Goal: Information Seeking & Learning: Understand process/instructions

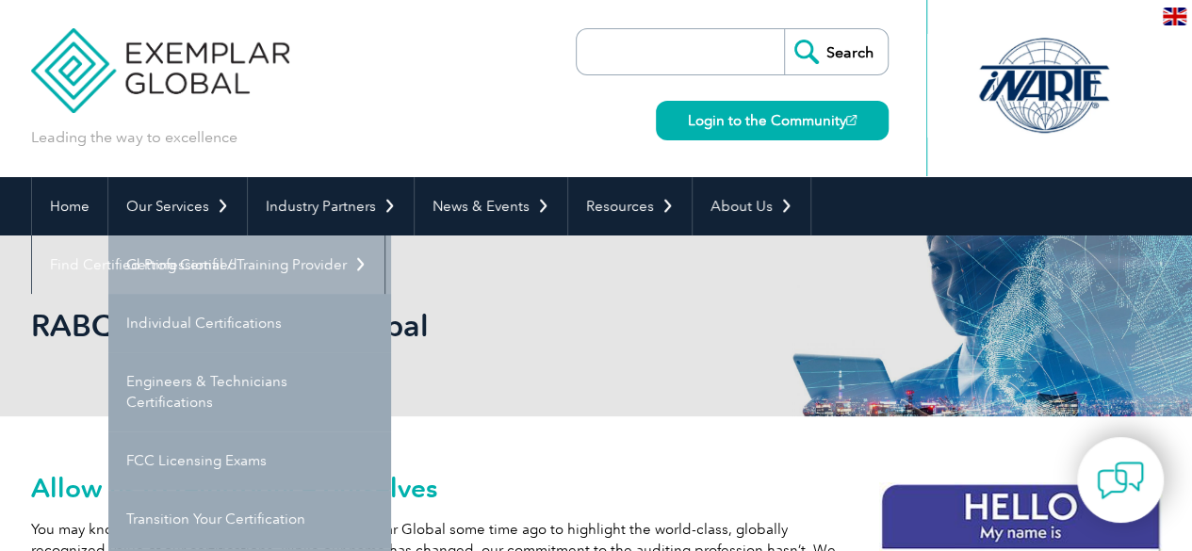
click at [177, 267] on link "Getting Certified" at bounding box center [249, 265] width 283 height 58
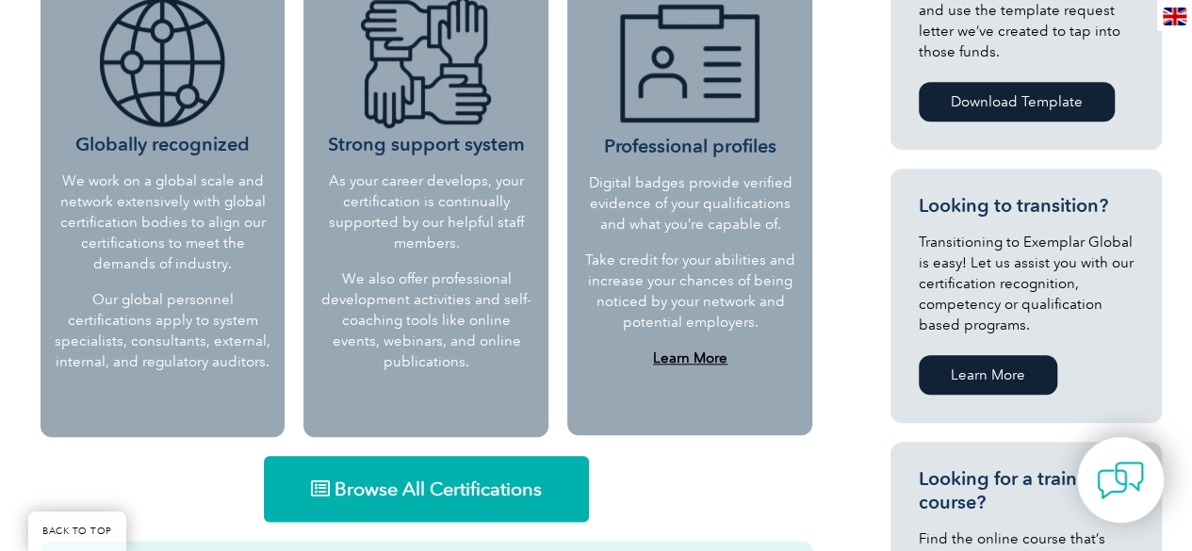
scroll to position [1225, 0]
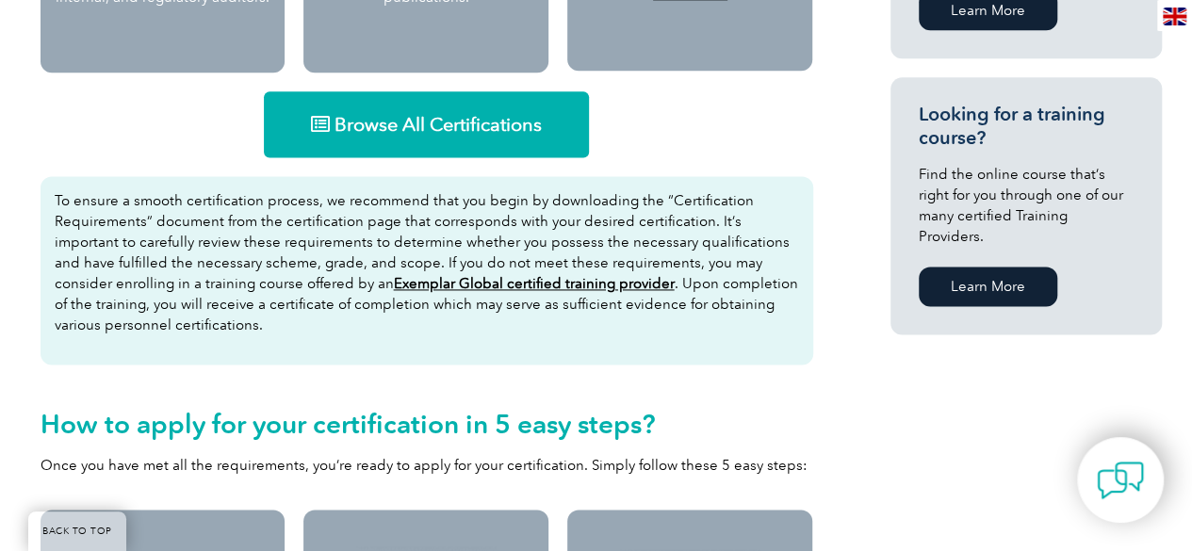
click at [501, 130] on span "Browse All Certifications" at bounding box center [438, 124] width 207 height 19
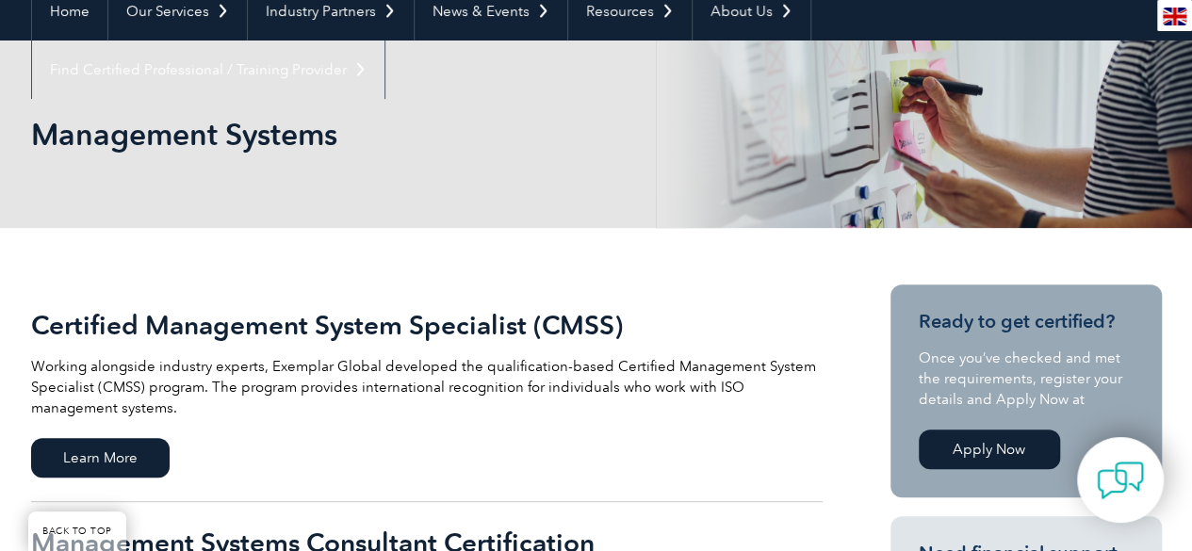
scroll to position [188, 0]
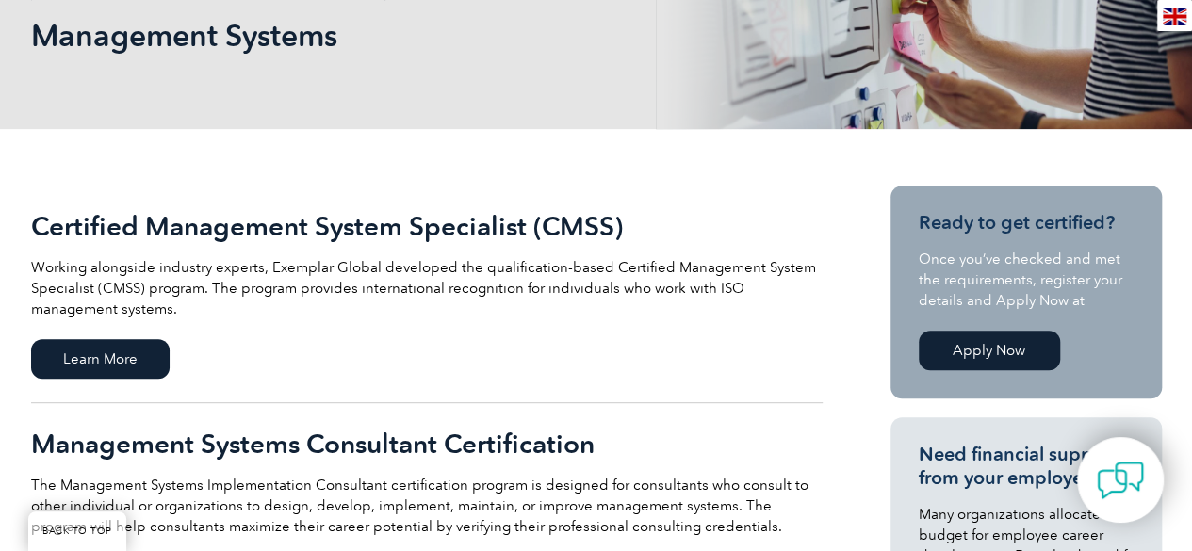
scroll to position [283, 0]
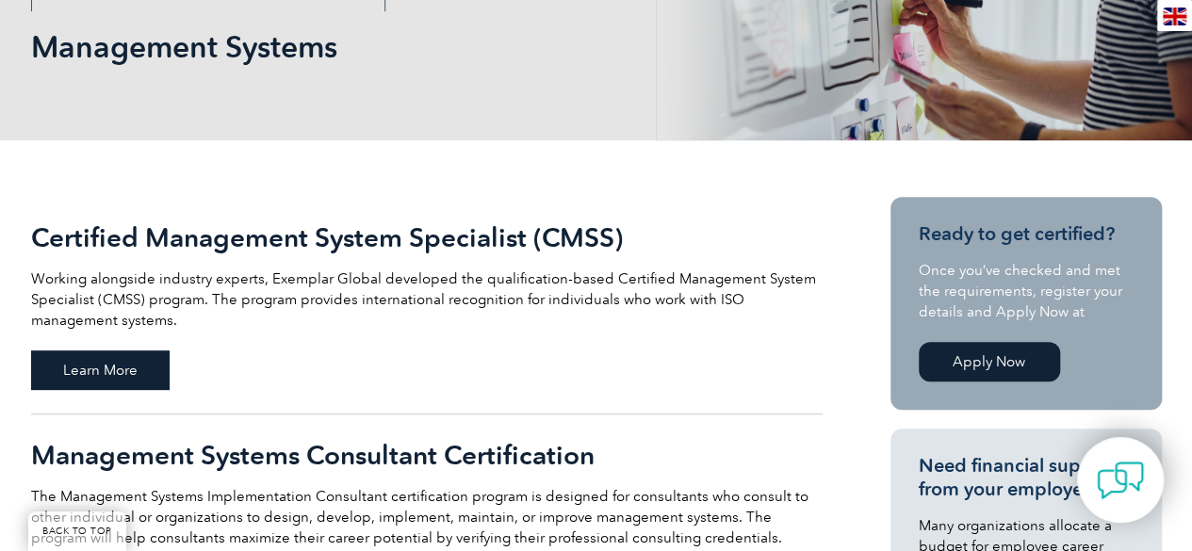
click at [155, 374] on span "Learn More" at bounding box center [100, 371] width 139 height 40
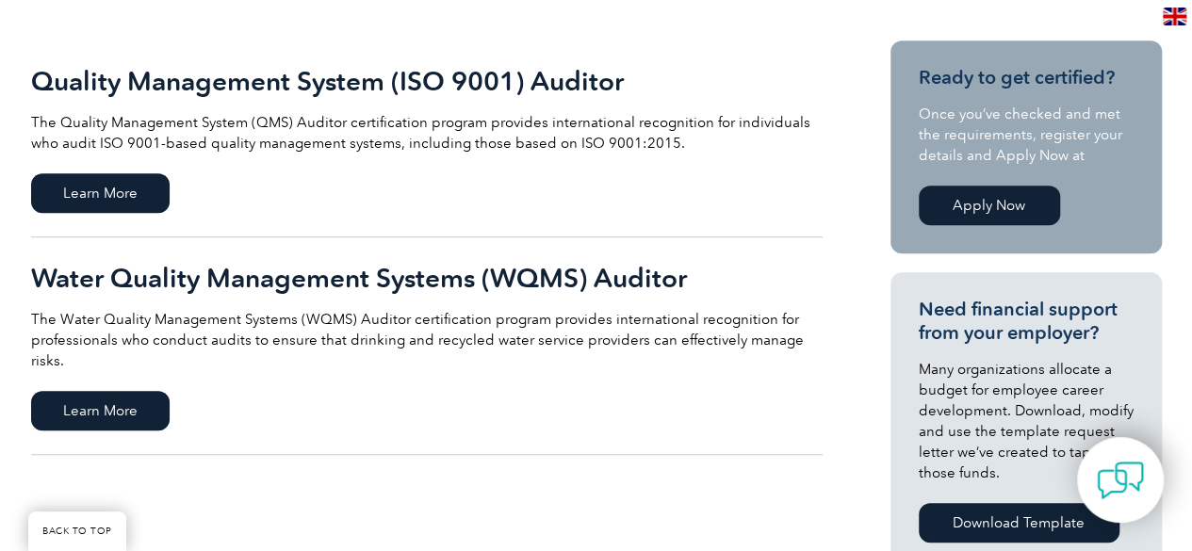
scroll to position [283, 0]
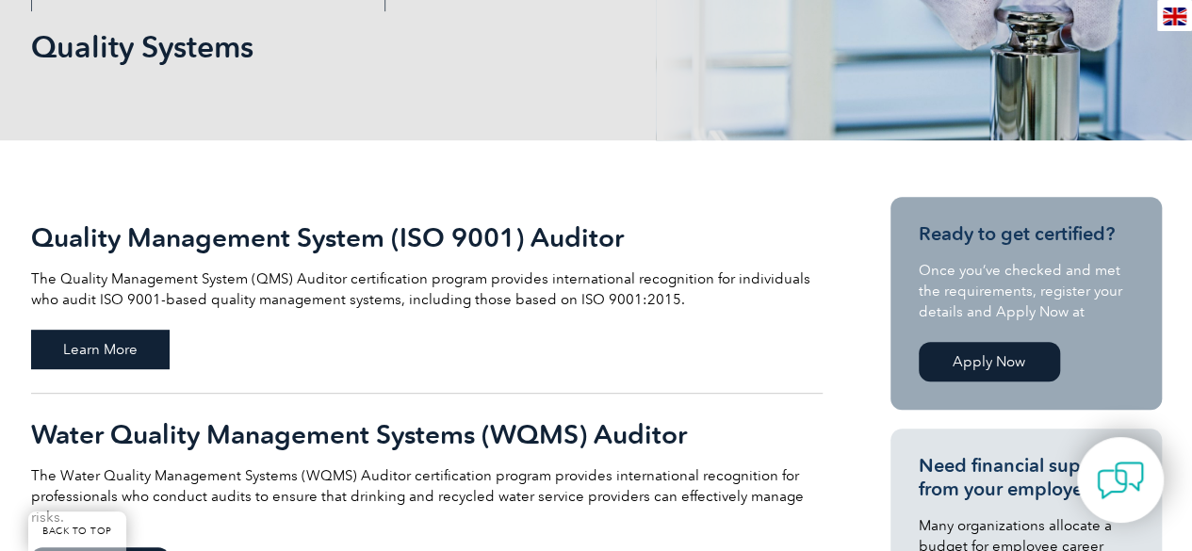
click at [124, 366] on span "Learn More" at bounding box center [100, 350] width 139 height 40
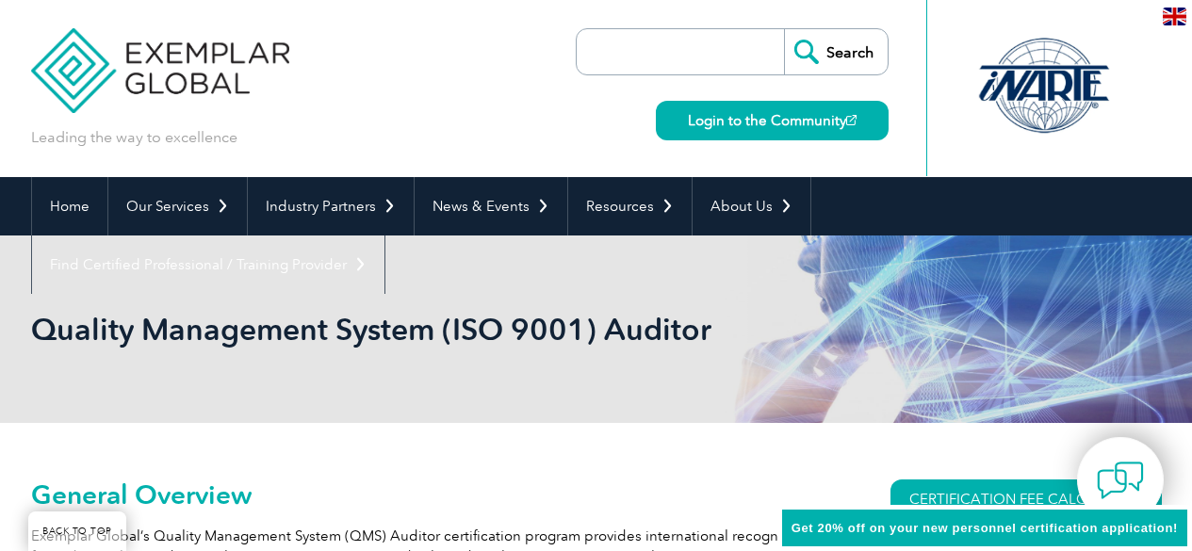
scroll to position [356, 0]
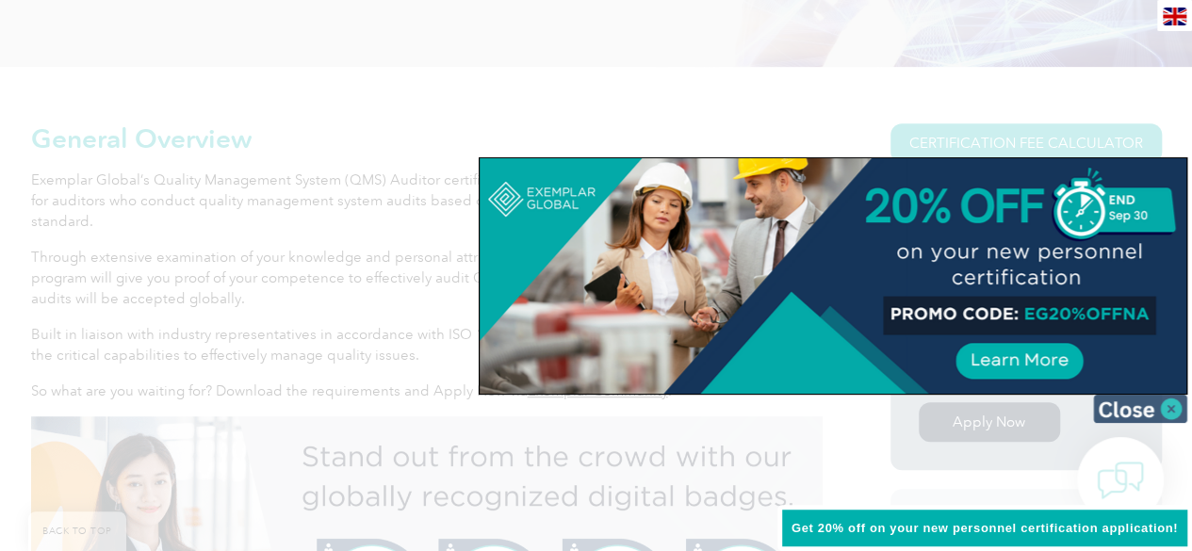
click at [1163, 401] on img at bounding box center [1140, 409] width 94 height 28
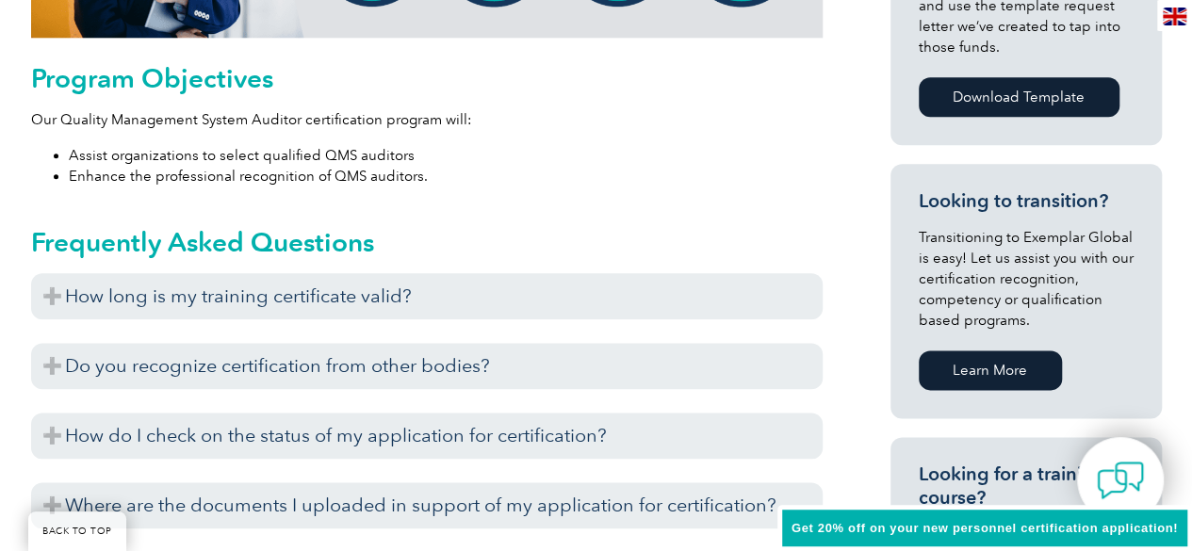
scroll to position [1016, 0]
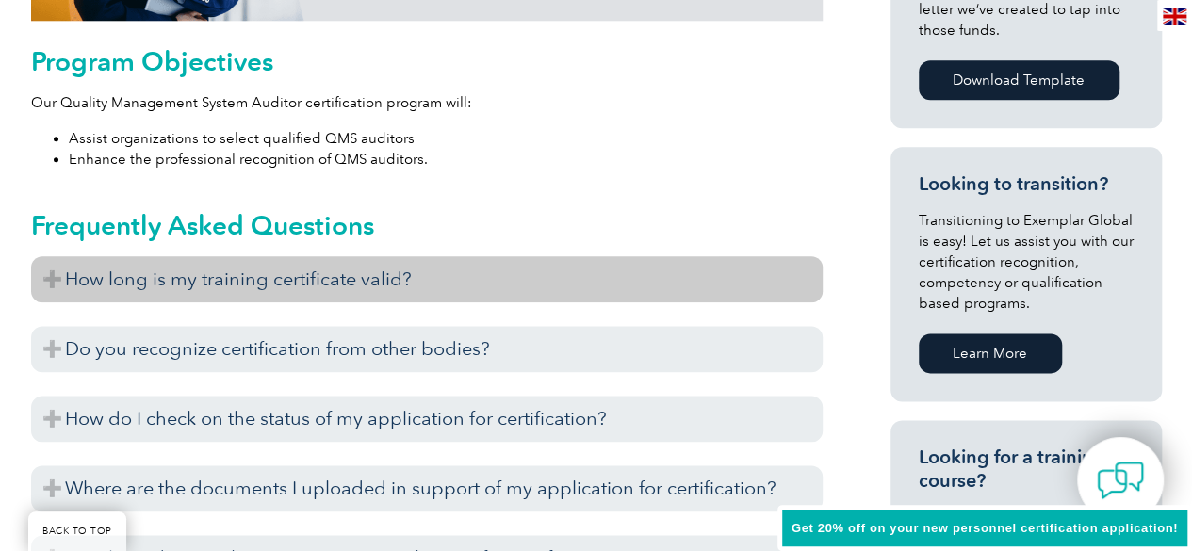
click at [38, 282] on h3 "How long is my training certificate valid?" at bounding box center [427, 279] width 792 height 46
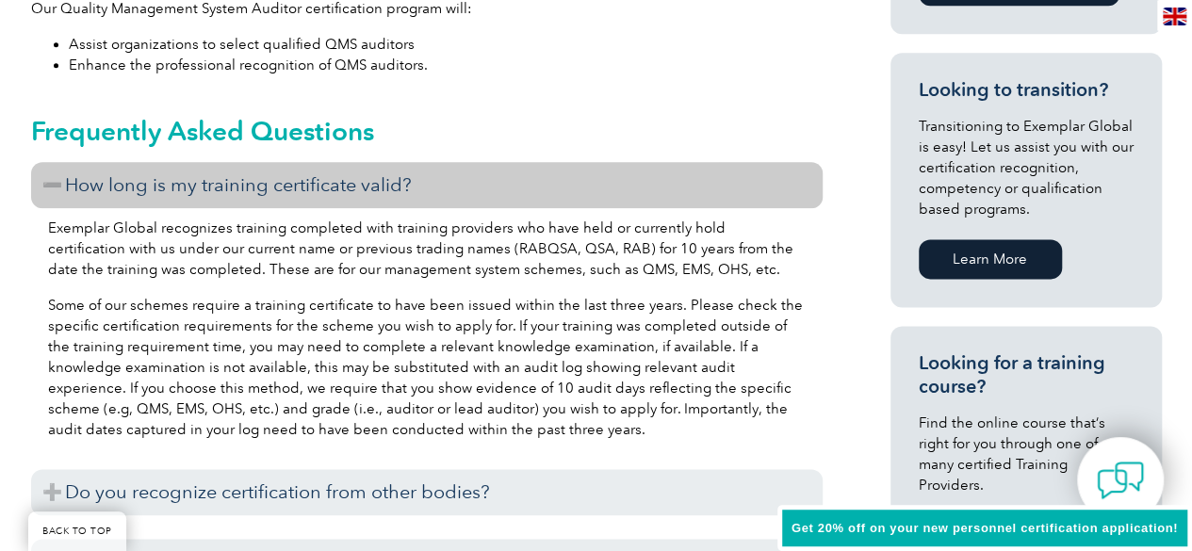
scroll to position [1204, 0]
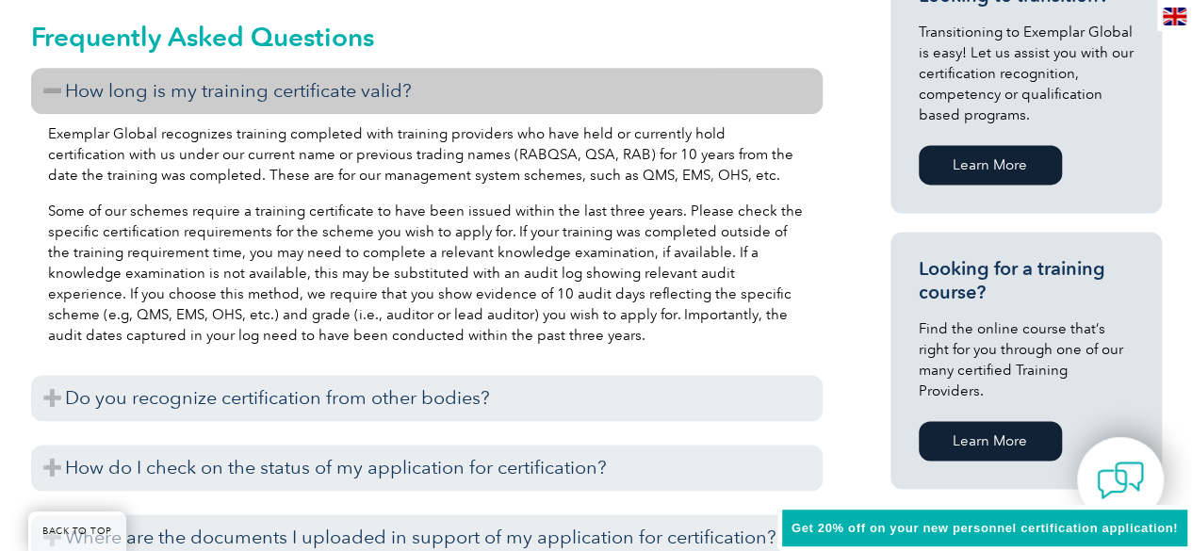
click at [206, 101] on h3 "How long is my training certificate valid?" at bounding box center [427, 91] width 792 height 46
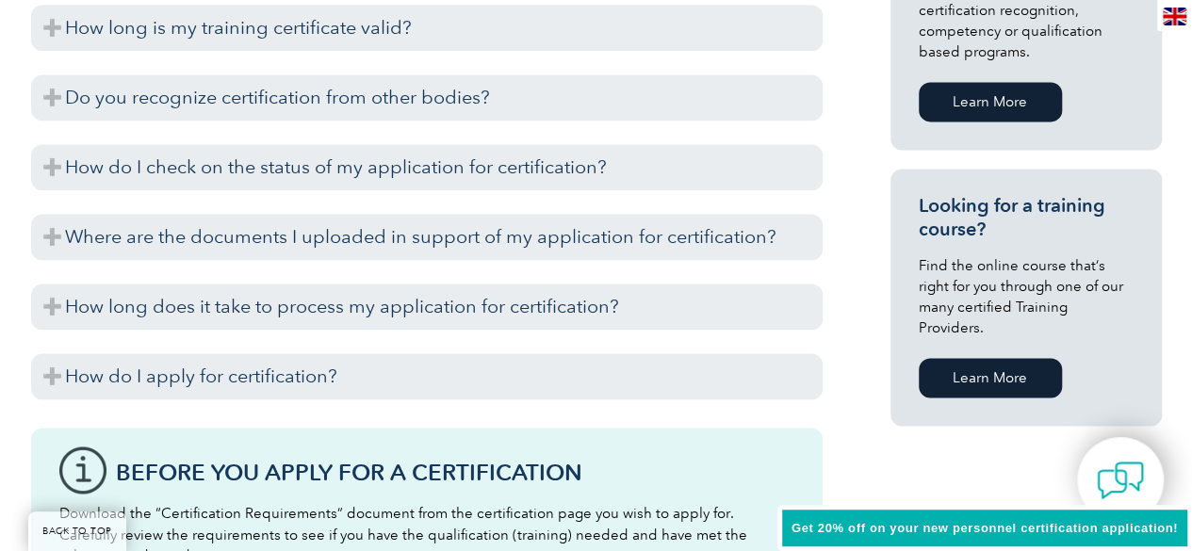
scroll to position [1299, 0]
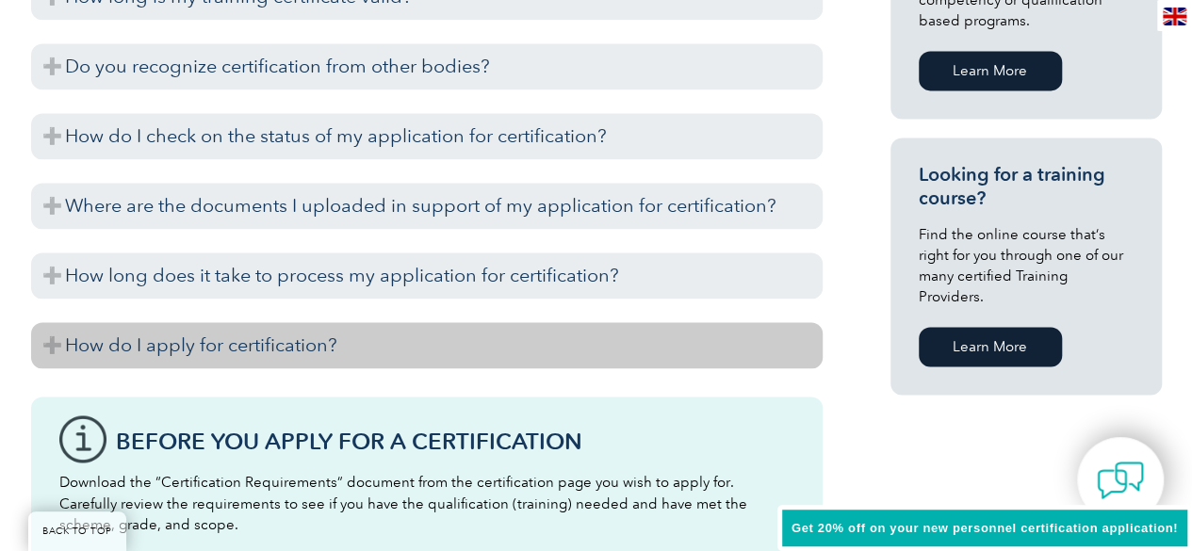
click at [181, 348] on h3 "How do I apply for certification?" at bounding box center [427, 345] width 792 height 46
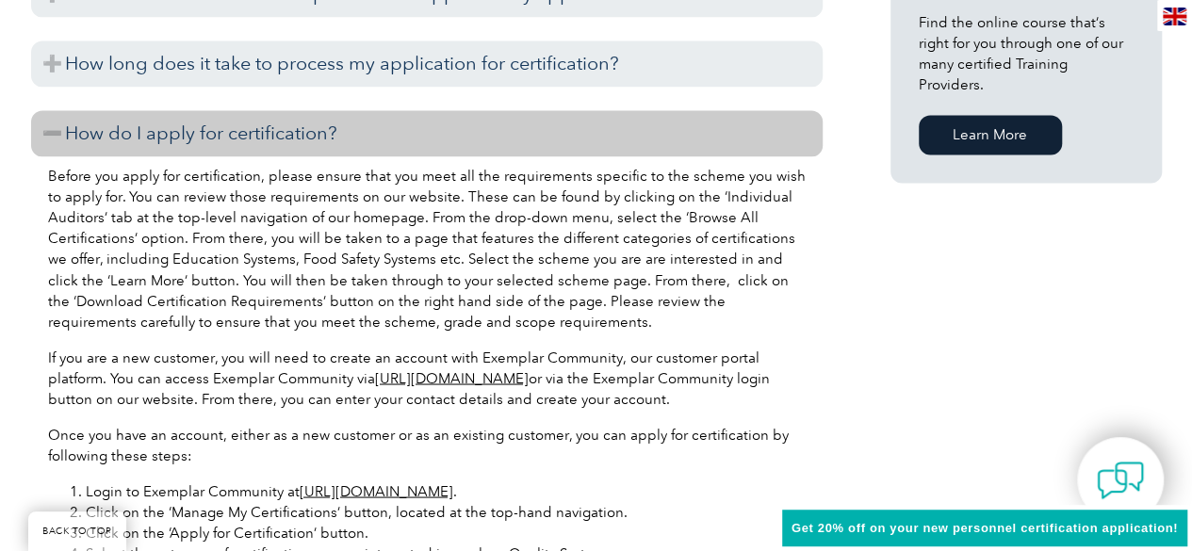
scroll to position [1791, 0]
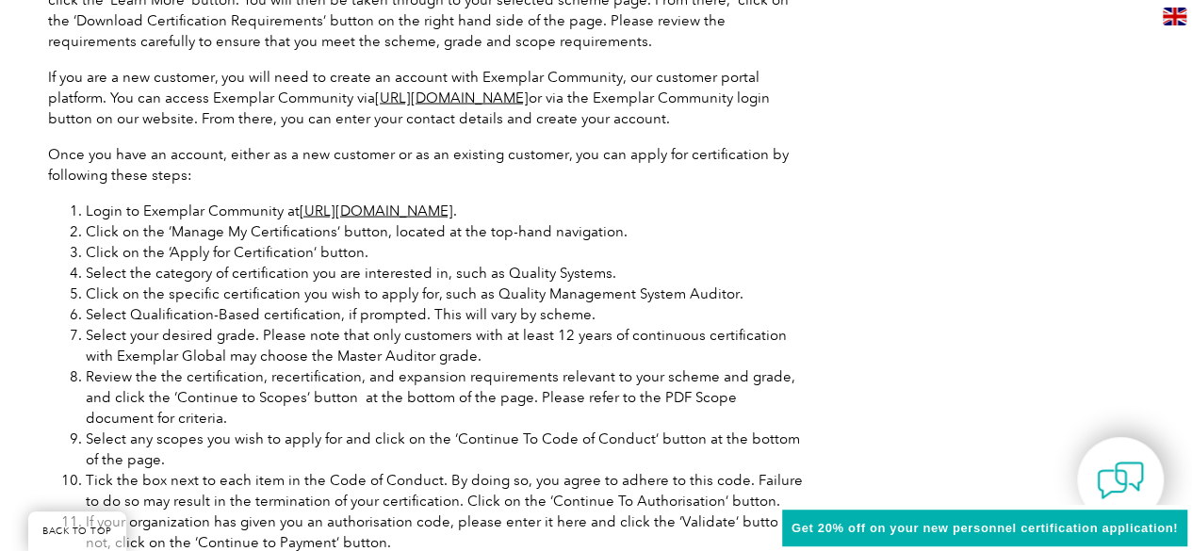
click at [450, 215] on link "[URL][DOMAIN_NAME]" at bounding box center [377, 211] width 154 height 17
drag, startPoint x: 87, startPoint y: 336, endPoint x: 236, endPoint y: 334, distance: 148.9
click at [236, 334] on li "Select your desired grade. Please note that only customers with at least 12 yea…" at bounding box center [446, 345] width 720 height 41
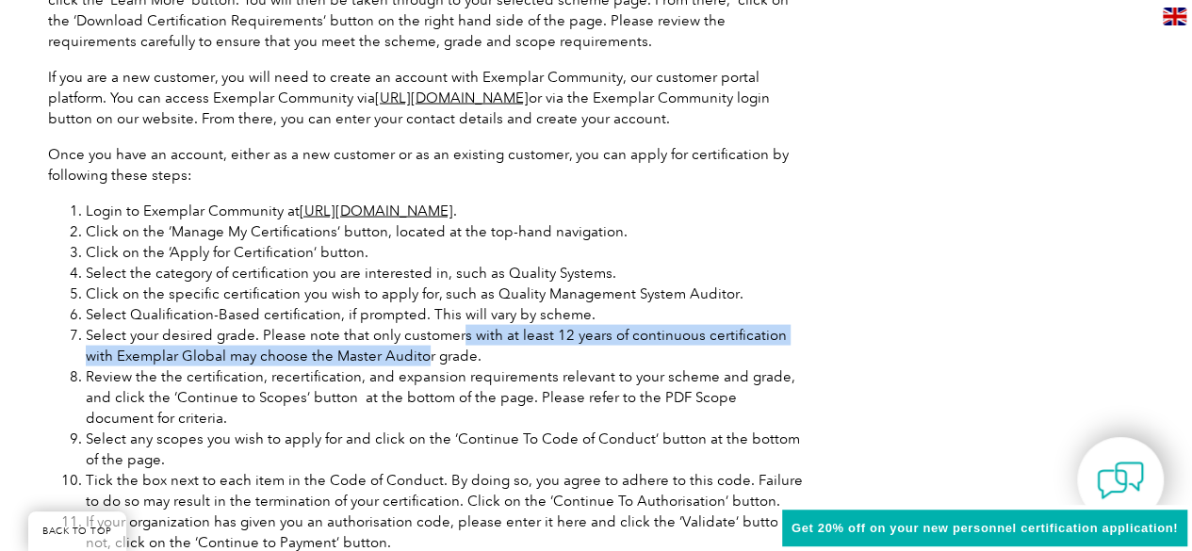
drag, startPoint x: 456, startPoint y: 337, endPoint x: 389, endPoint y: 352, distance: 68.4
click at [389, 352] on li "Select your desired grade. Please note that only customers with at least 12 yea…" at bounding box center [446, 345] width 720 height 41
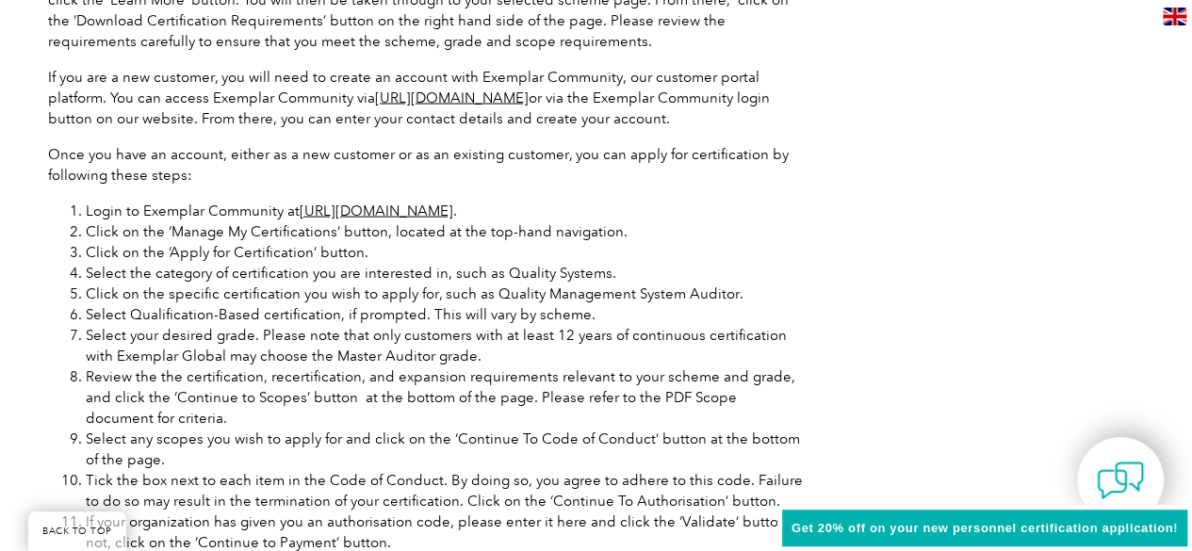
click at [565, 301] on li "Click on the specific certification you wish to apply for, such as Quality Mana…" at bounding box center [446, 294] width 720 height 21
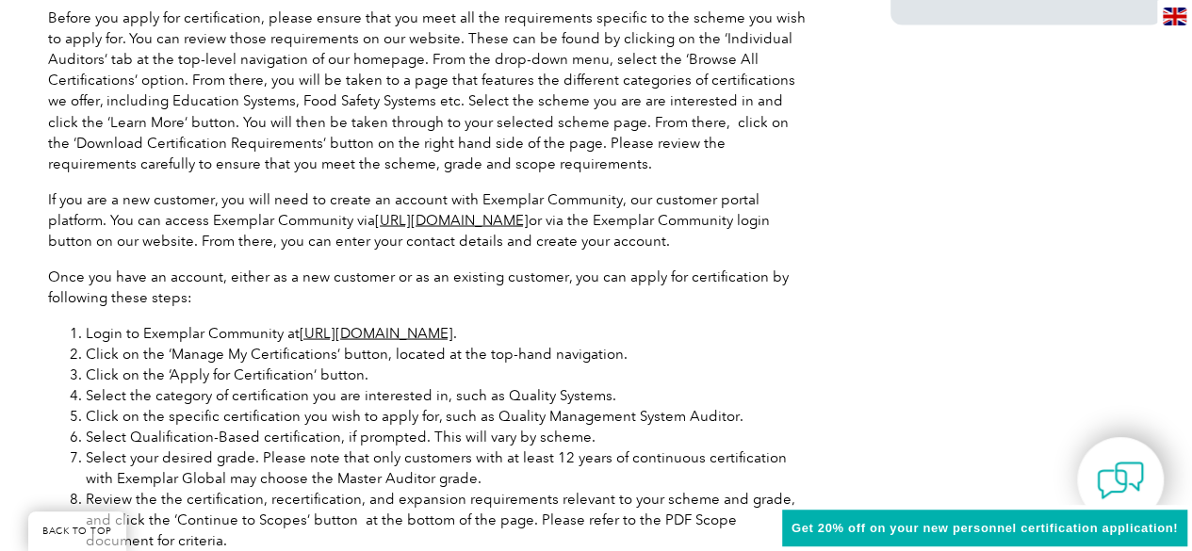
scroll to position [1696, 0]
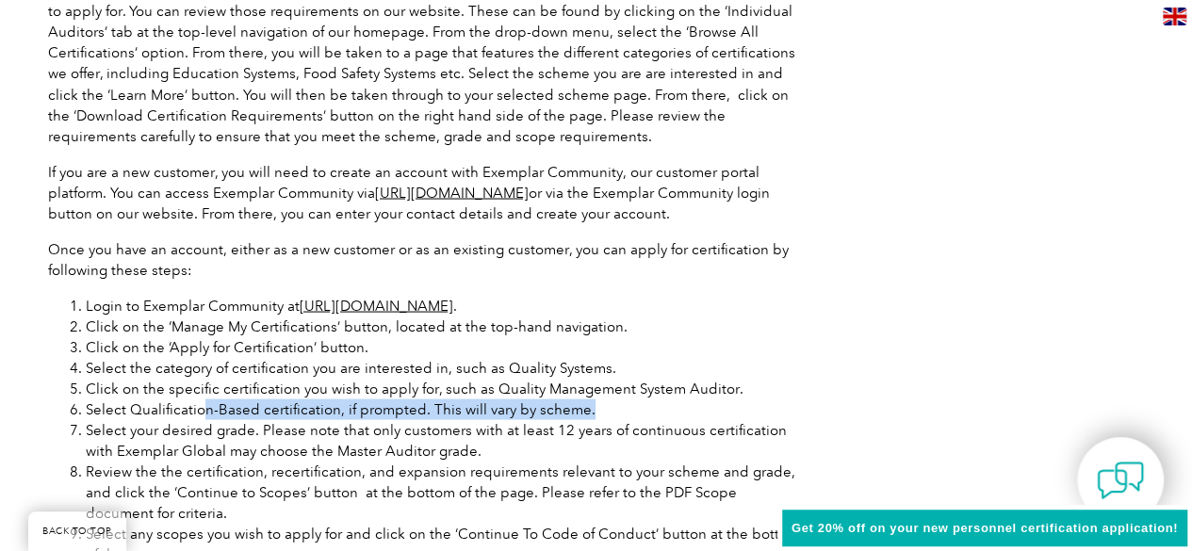
drag, startPoint x: 204, startPoint y: 408, endPoint x: 579, endPoint y: 402, distance: 375.1
click at [579, 402] on li "Select Qualification-Based certification, if prompted. This will vary by scheme." at bounding box center [446, 409] width 720 height 21
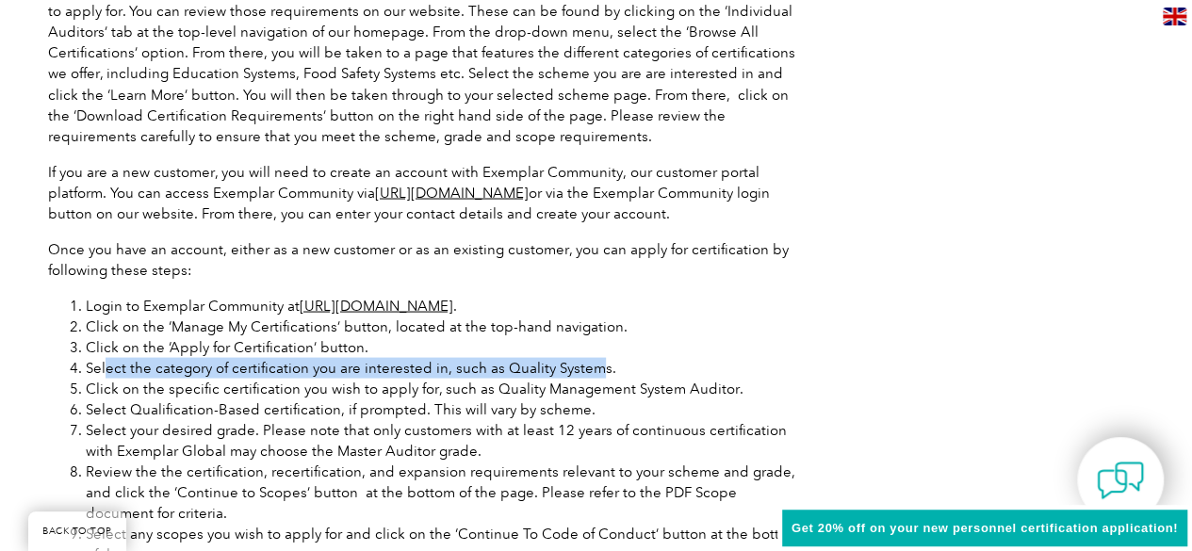
drag, startPoint x: 106, startPoint y: 370, endPoint x: 590, endPoint y: 361, distance: 483.6
click at [590, 361] on li "Select the category of certification you are interested in, such as Quality Sys…" at bounding box center [446, 367] width 720 height 21
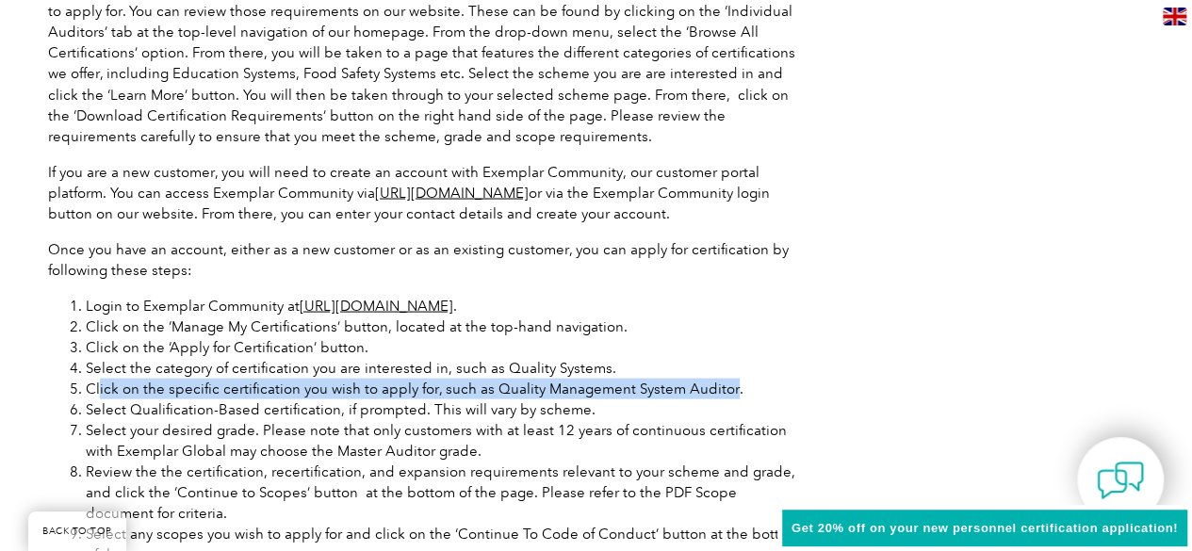
drag, startPoint x: 99, startPoint y: 387, endPoint x: 723, endPoint y: 393, distance: 623.9
click at [723, 393] on li "Click on the specific certification you wish to apply for, such as Quality Mana…" at bounding box center [446, 388] width 720 height 21
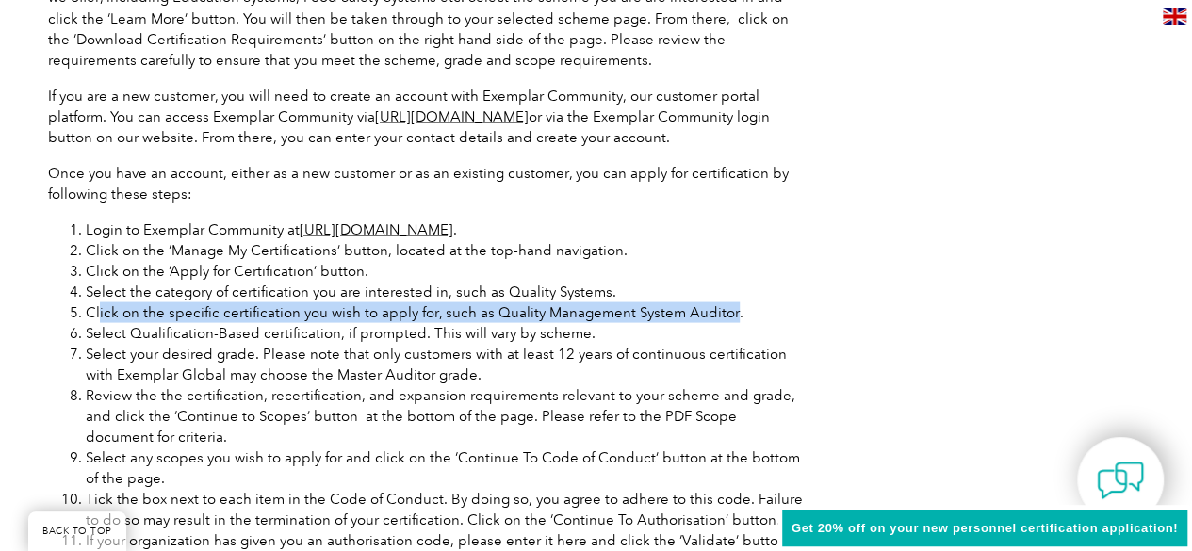
scroll to position [1885, 0]
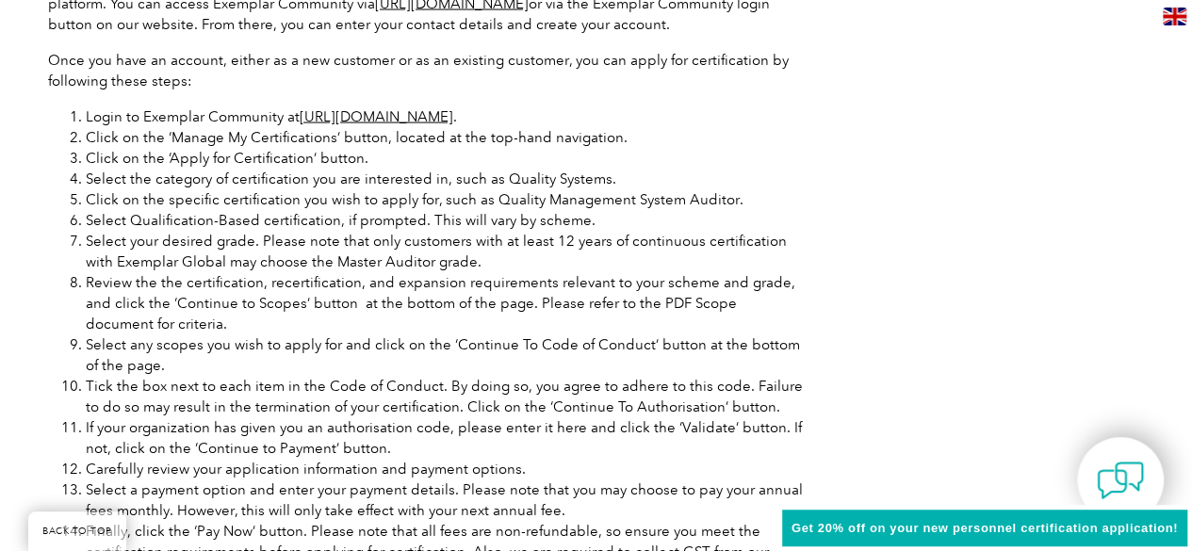
click at [332, 80] on p "Once you have an account, either as a new customer or as an existing customer, …" at bounding box center [427, 70] width 758 height 41
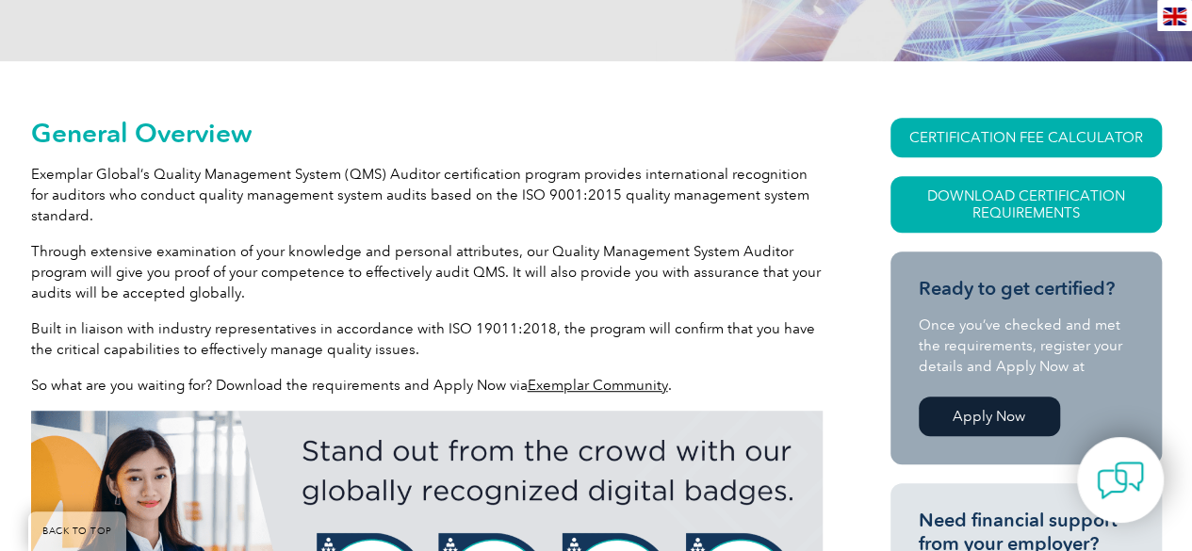
scroll to position [288, 0]
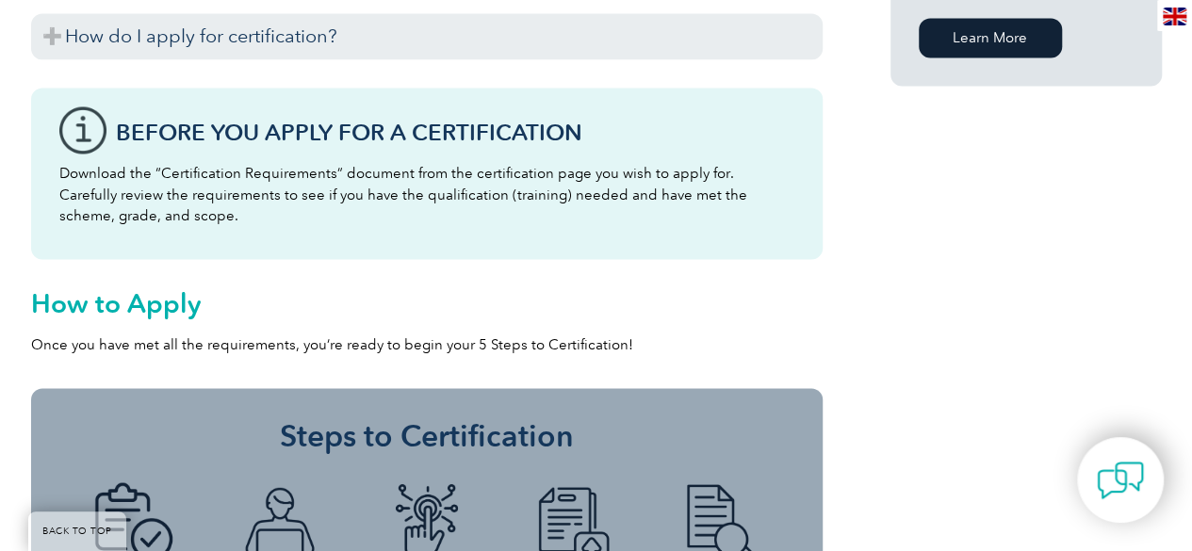
click at [158, 309] on h2 "How to Apply" at bounding box center [427, 302] width 792 height 30
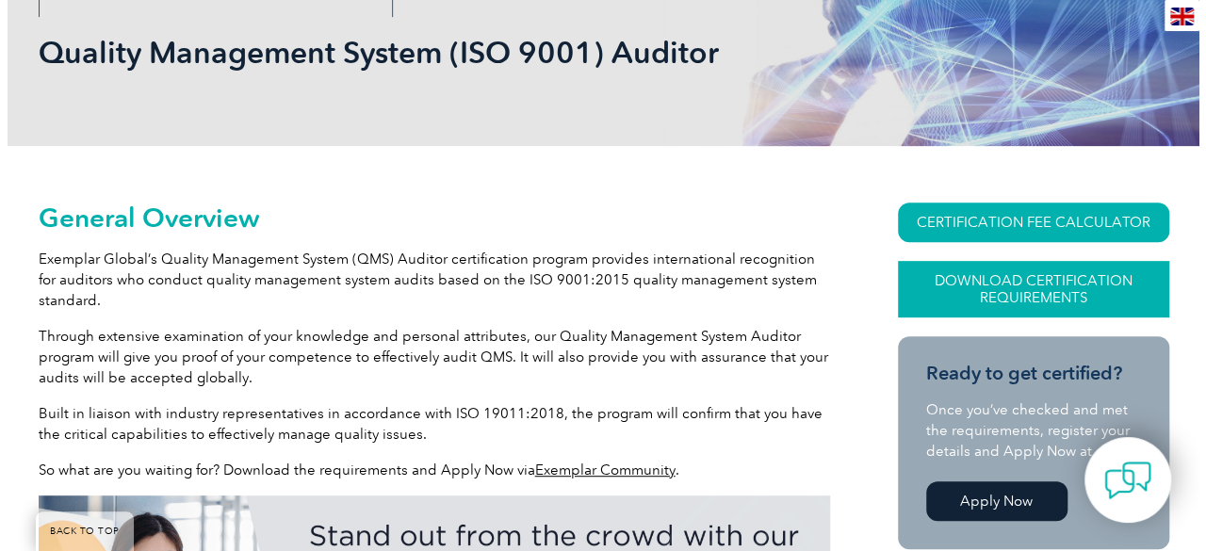
scroll to position [283, 0]
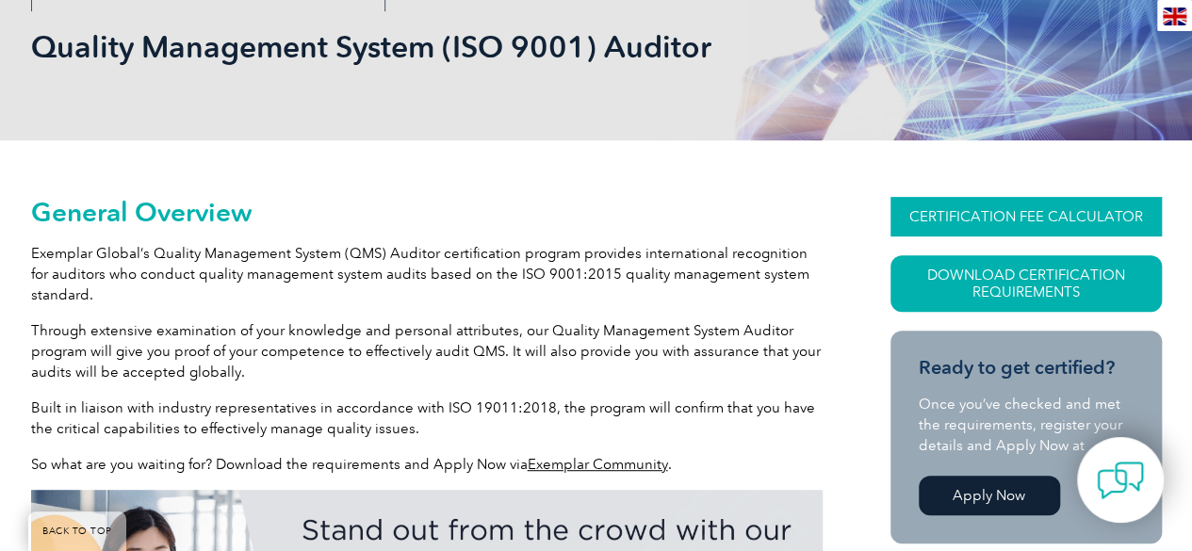
click at [989, 231] on link "CERTIFICATION FEE CALCULATOR" at bounding box center [1026, 217] width 271 height 40
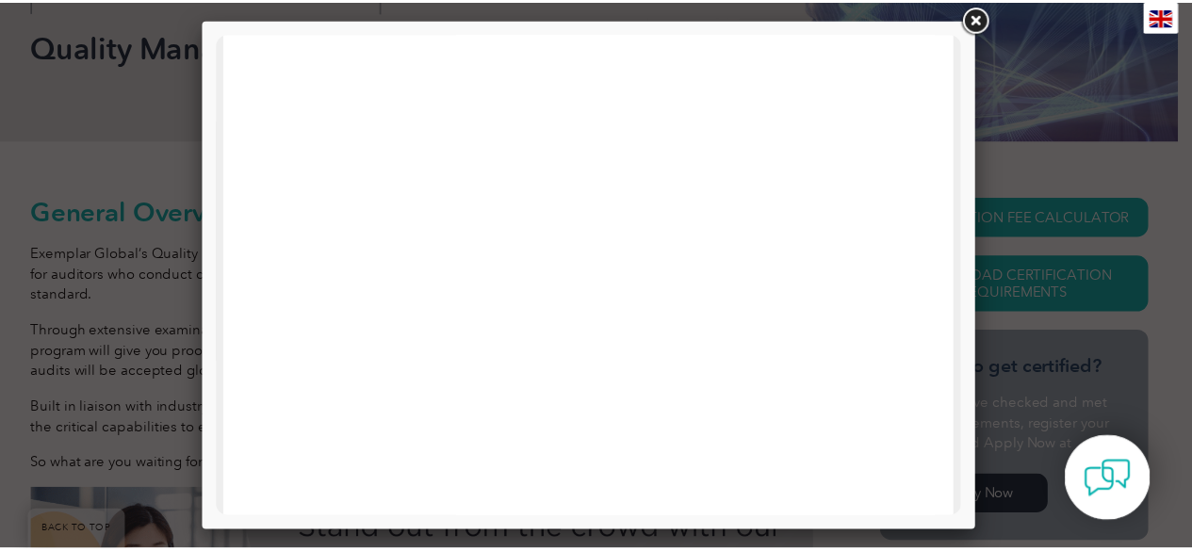
scroll to position [696, 0]
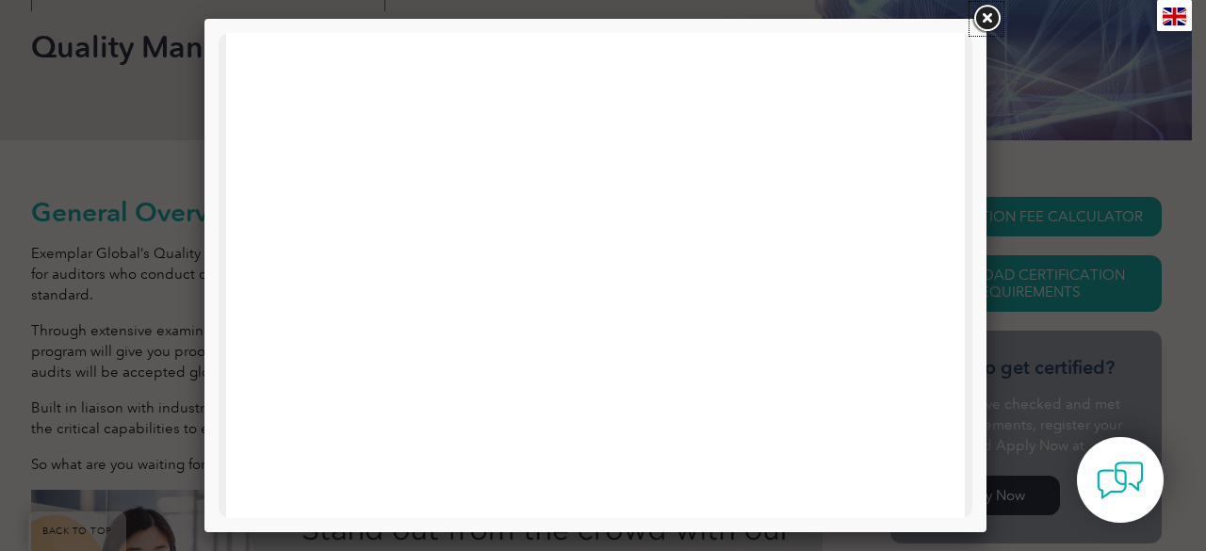
drag, startPoint x: 988, startPoint y: 20, endPoint x: 984, endPoint y: 7, distance: 13.7
click at [988, 19] on link at bounding box center [987, 19] width 34 height 34
